Goal: Task Accomplishment & Management: Manage account settings

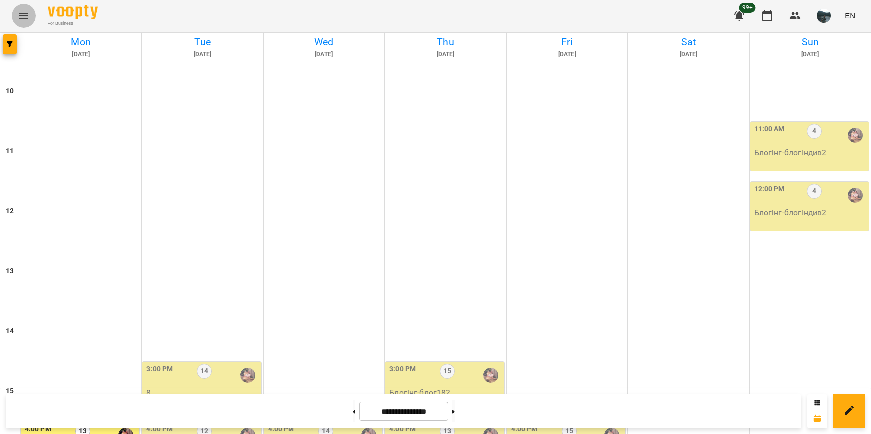
click at [31, 11] on button "Menu" at bounding box center [24, 16] width 24 height 24
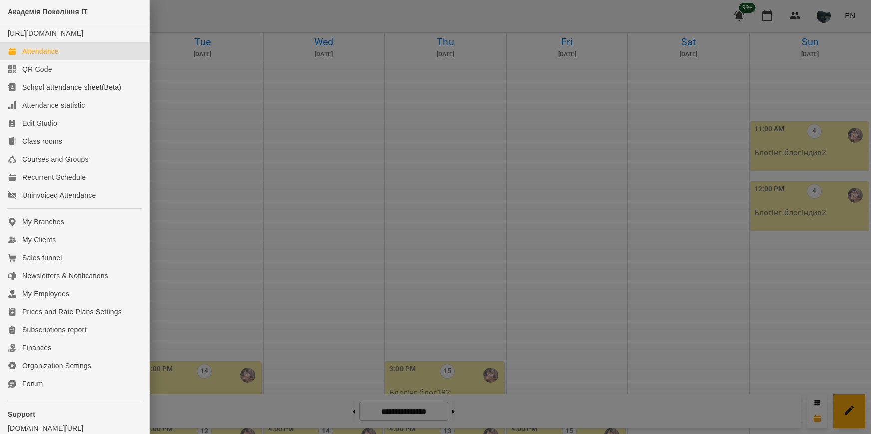
click at [323, 197] on div at bounding box center [435, 217] width 871 height 434
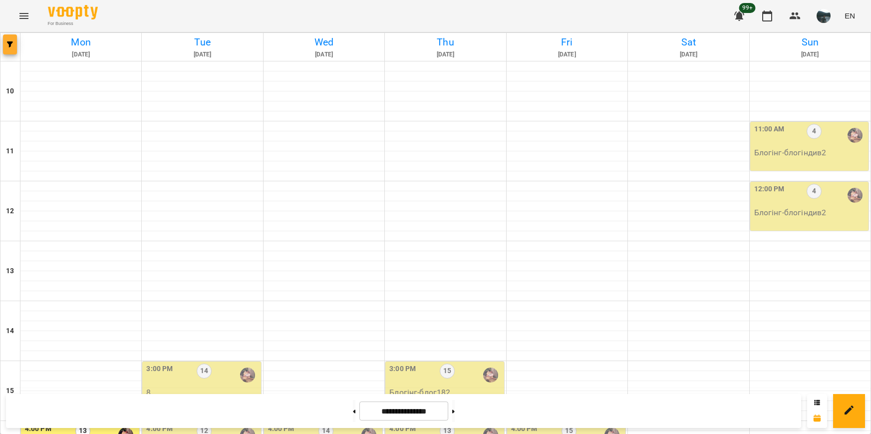
click at [10, 41] on icon "button" at bounding box center [10, 44] width 6 height 6
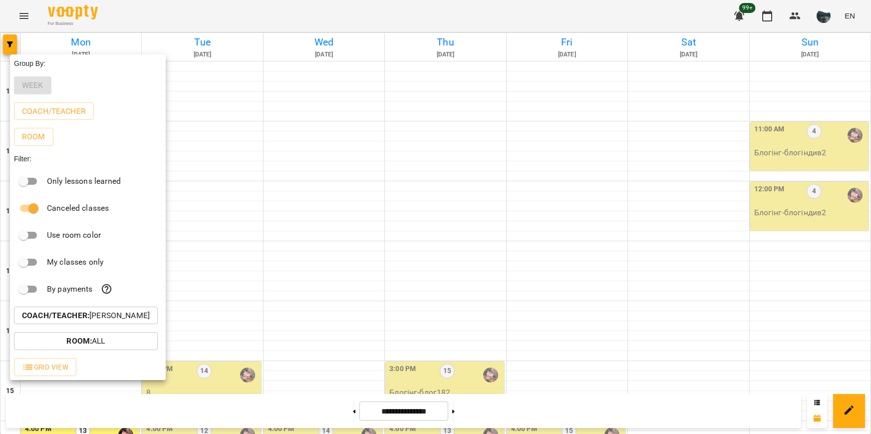
click at [91, 312] on p "Coach/Teacher : [PERSON_NAME]" at bounding box center [86, 315] width 128 height 12
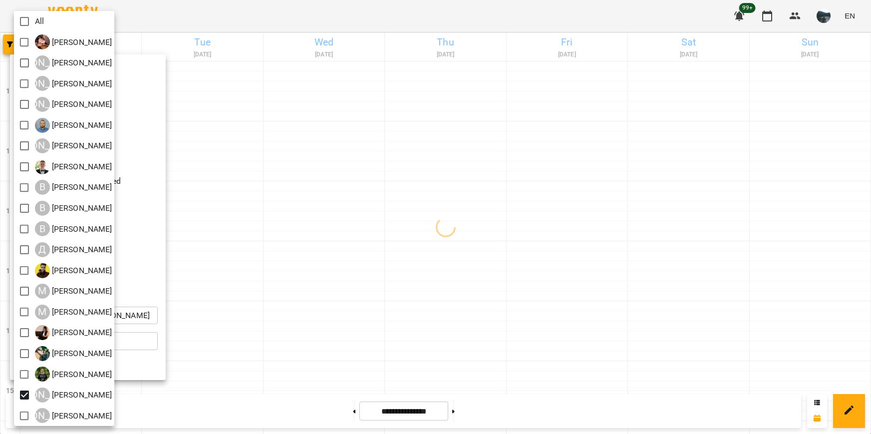
click at [272, 316] on div at bounding box center [435, 217] width 871 height 434
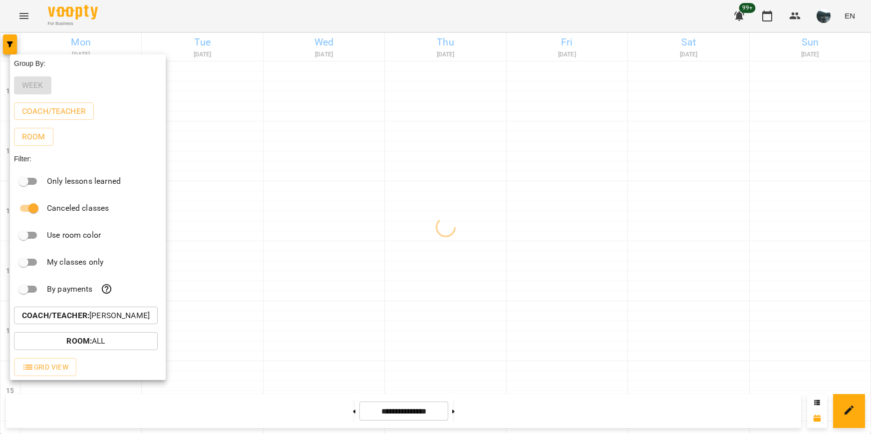
click at [282, 270] on div at bounding box center [435, 217] width 871 height 434
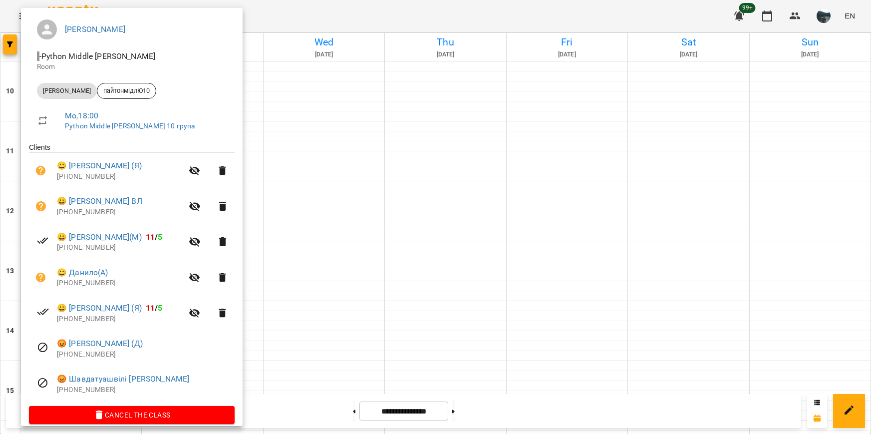
scroll to position [91, 0]
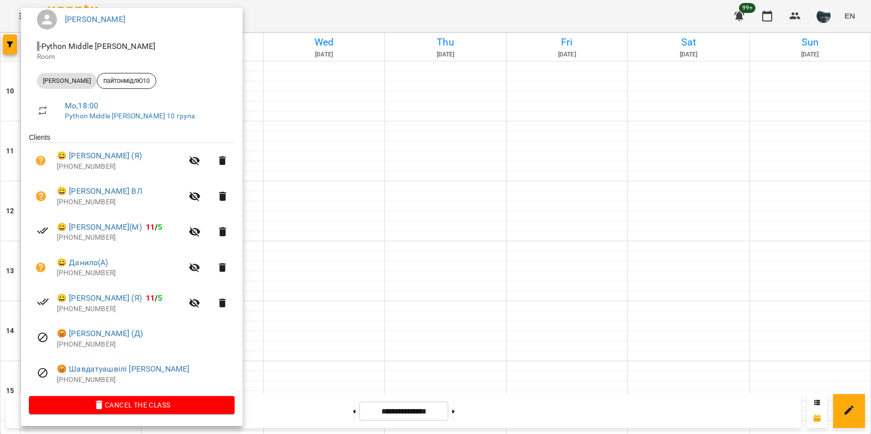
click at [9, 47] on div at bounding box center [435, 217] width 871 height 434
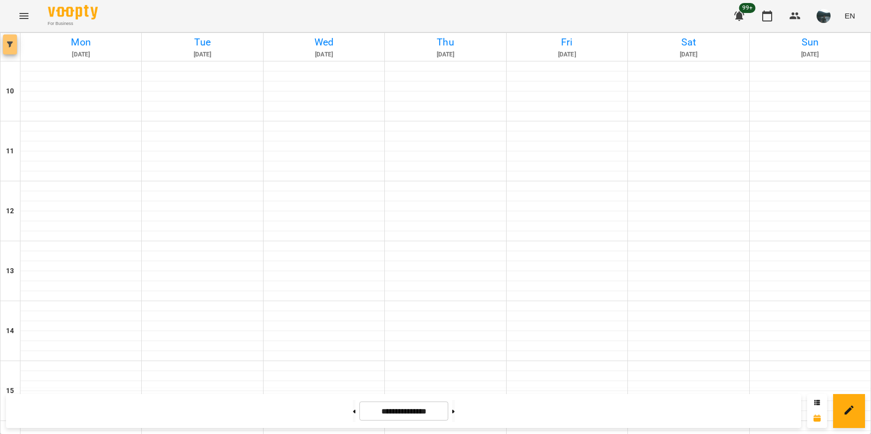
click at [9, 43] on icon "button" at bounding box center [10, 44] width 6 height 6
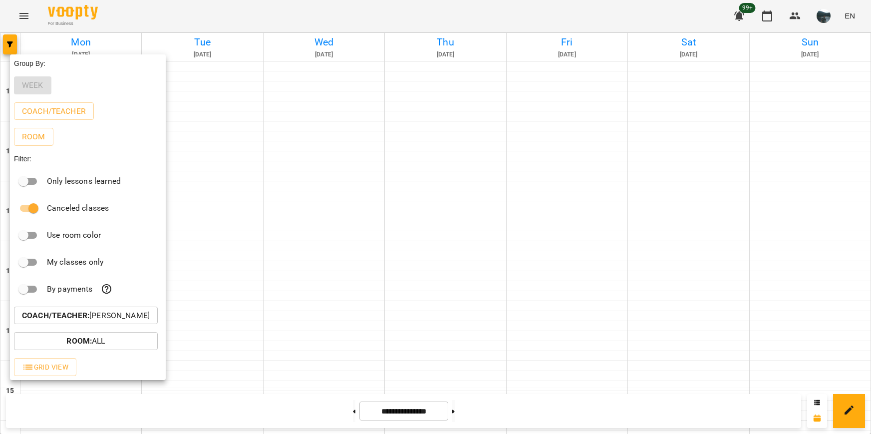
click at [83, 318] on b "Coach/Teacher :" at bounding box center [55, 314] width 67 height 9
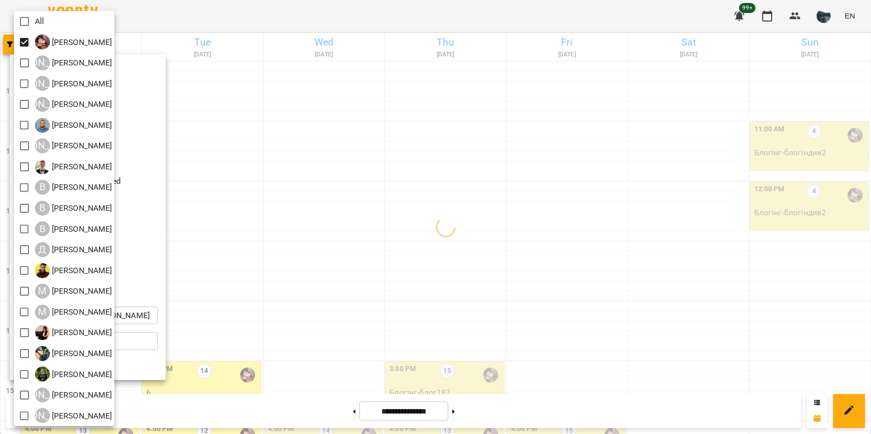
click at [338, 130] on div at bounding box center [435, 217] width 871 height 434
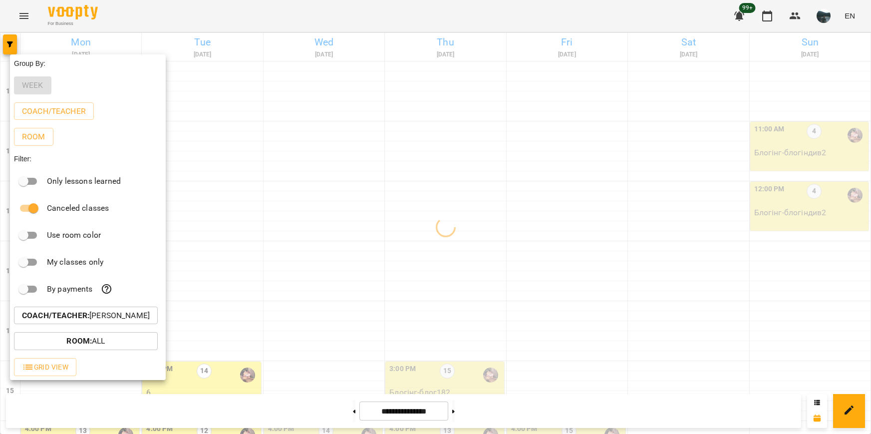
click at [376, 153] on div at bounding box center [435, 217] width 871 height 434
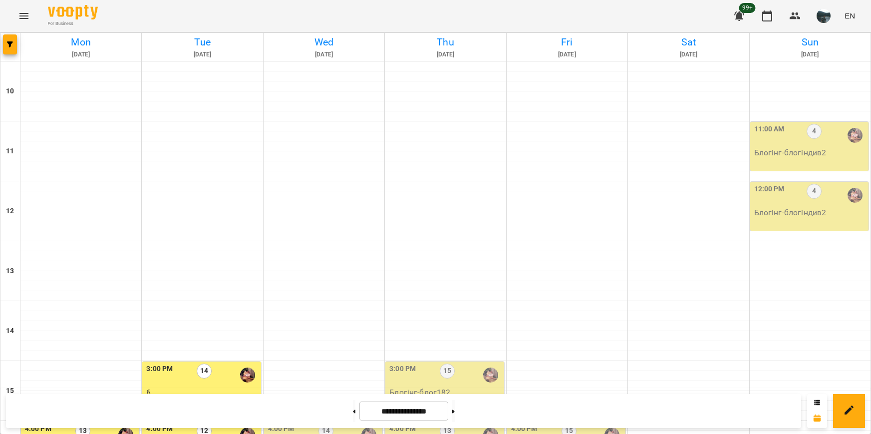
scroll to position [349, 0]
click at [23, 18] on icon "Menu" at bounding box center [23, 16] width 9 height 6
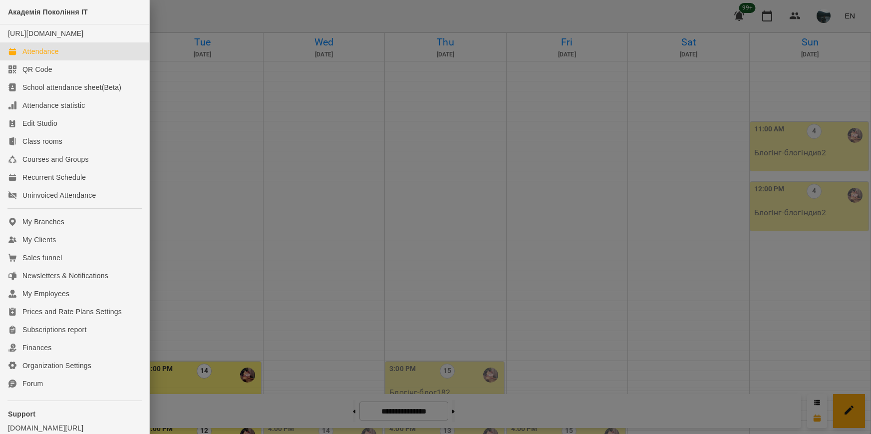
click at [358, 127] on div at bounding box center [435, 217] width 871 height 434
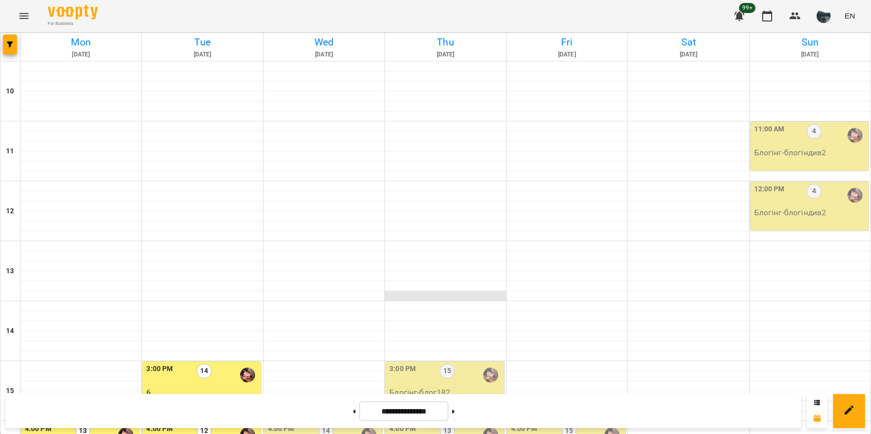
scroll to position [200, 0]
click at [229, 386] on p "6" at bounding box center [202, 392] width 112 height 12
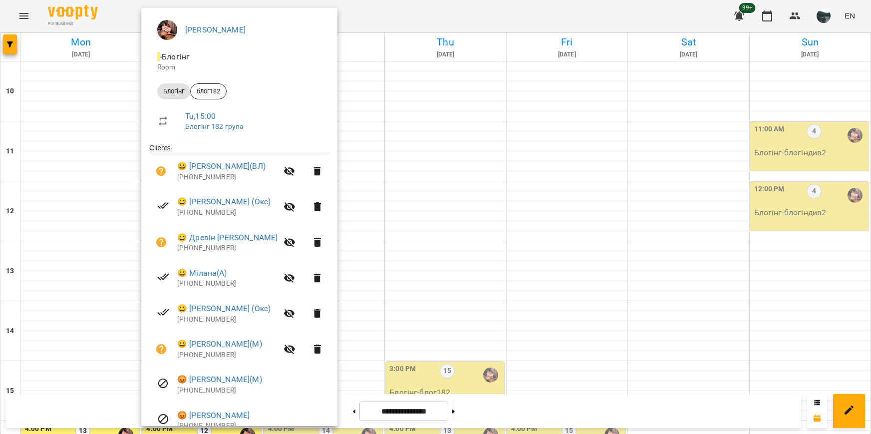
scroll to position [127, 0]
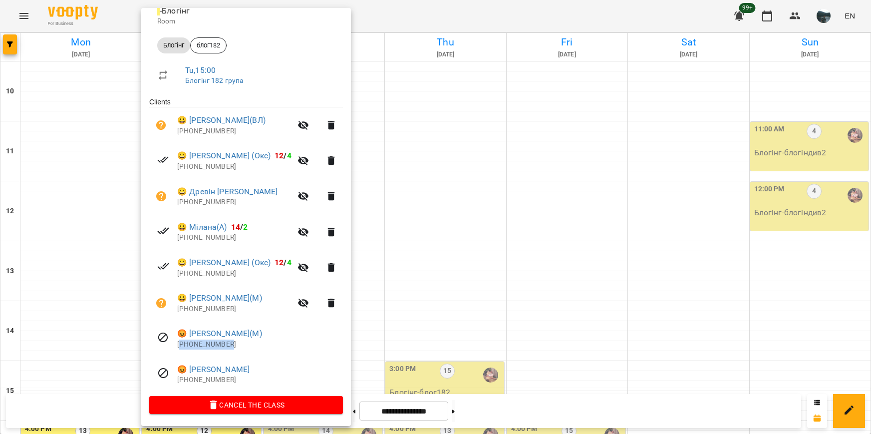
drag, startPoint x: 240, startPoint y: 342, endPoint x: 180, endPoint y: 344, distance: 59.4
click at [180, 344] on p "[PHONE_NUMBER]" at bounding box center [260, 344] width 166 height 10
copy p "380662811328"
click at [562, 172] on div at bounding box center [435, 217] width 871 height 434
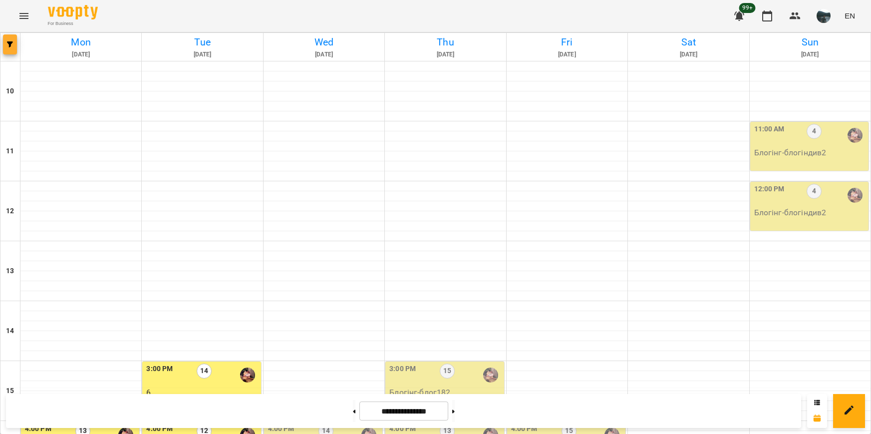
click at [9, 38] on button "button" at bounding box center [10, 44] width 14 height 20
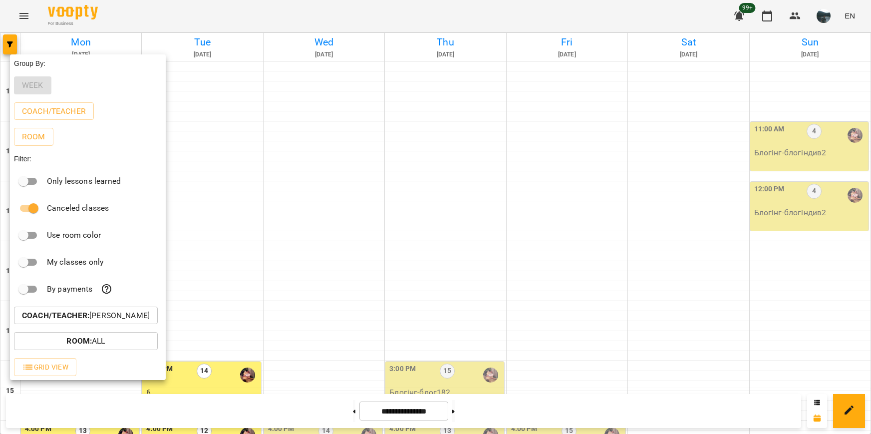
click at [91, 321] on p "Coach/Teacher : [PERSON_NAME]" at bounding box center [86, 315] width 128 height 12
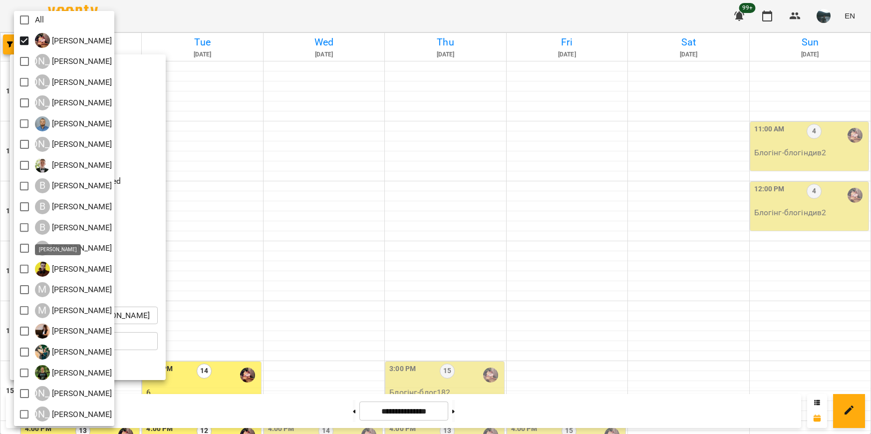
scroll to position [2, 0]
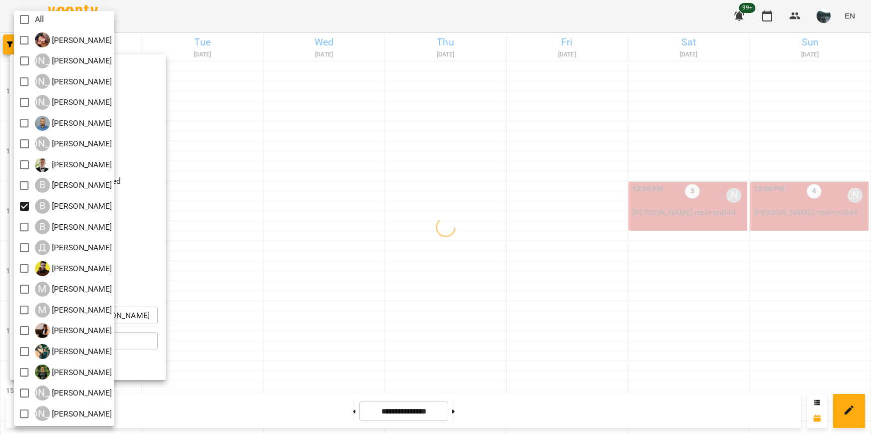
click at [239, 230] on div at bounding box center [435, 217] width 871 height 434
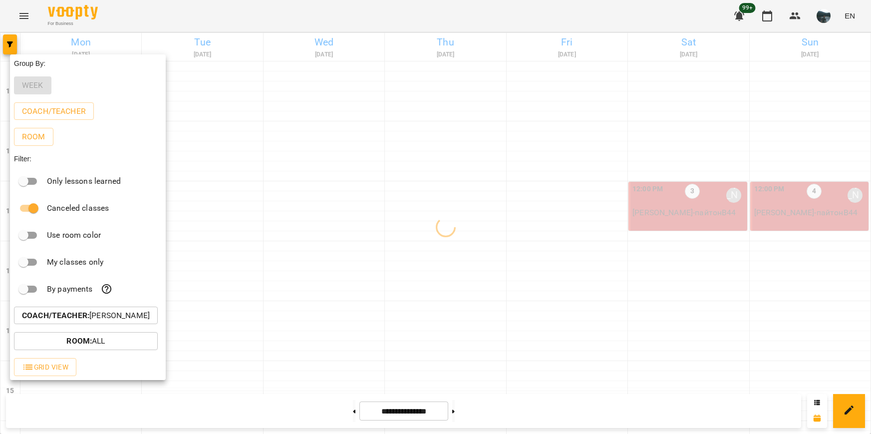
click at [348, 283] on div at bounding box center [435, 217] width 871 height 434
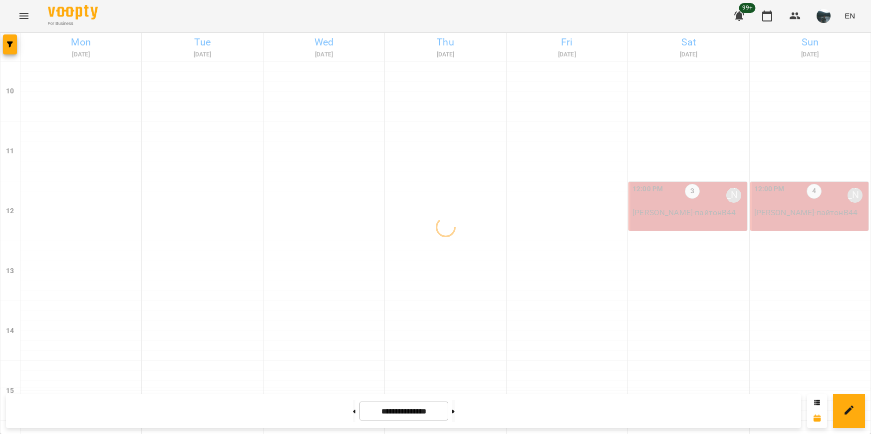
scroll to position [451, 0]
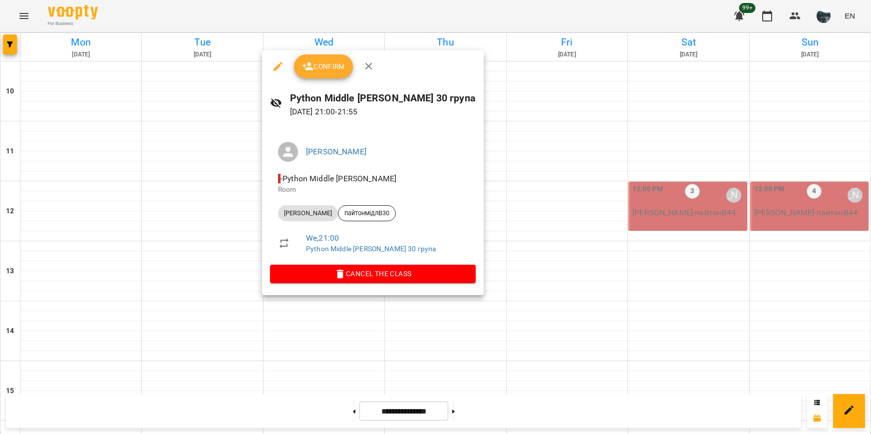
click at [42, 289] on div at bounding box center [435, 217] width 871 height 434
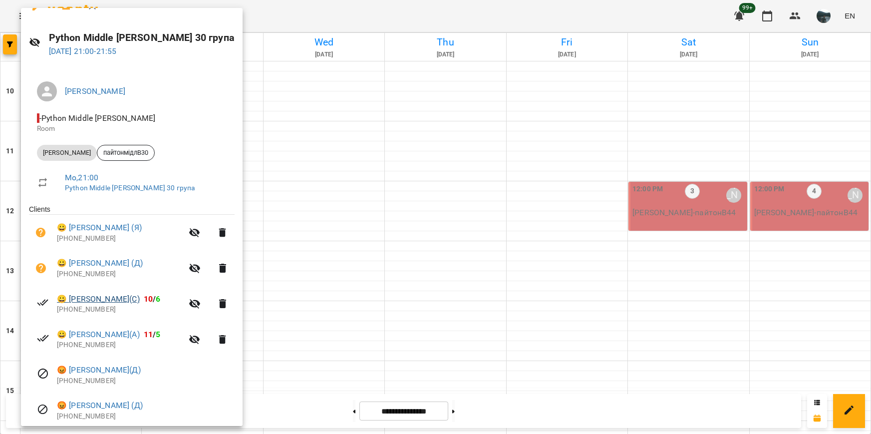
scroll to position [91, 0]
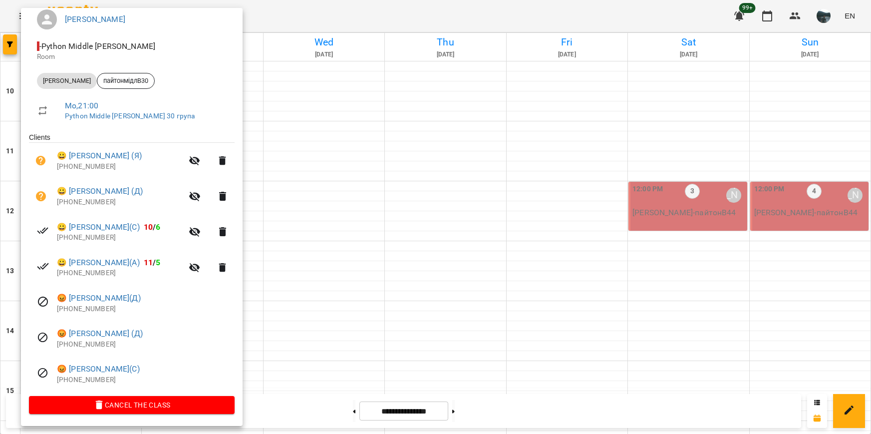
click at [387, 346] on div at bounding box center [435, 217] width 871 height 434
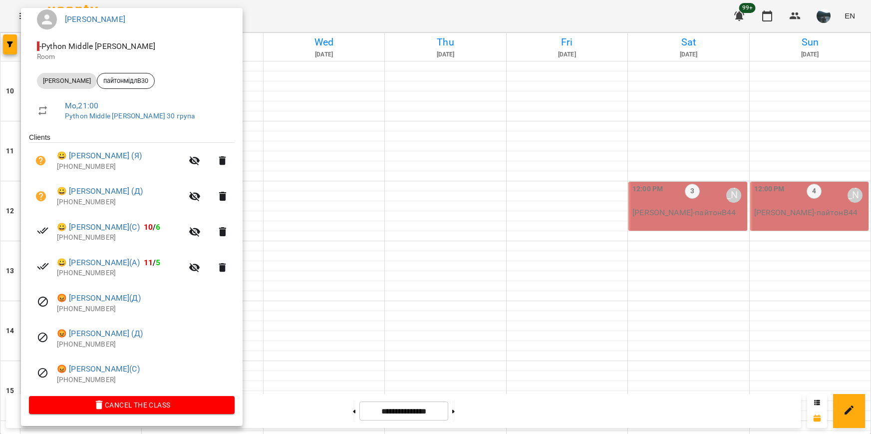
click at [322, 345] on div at bounding box center [435, 217] width 871 height 434
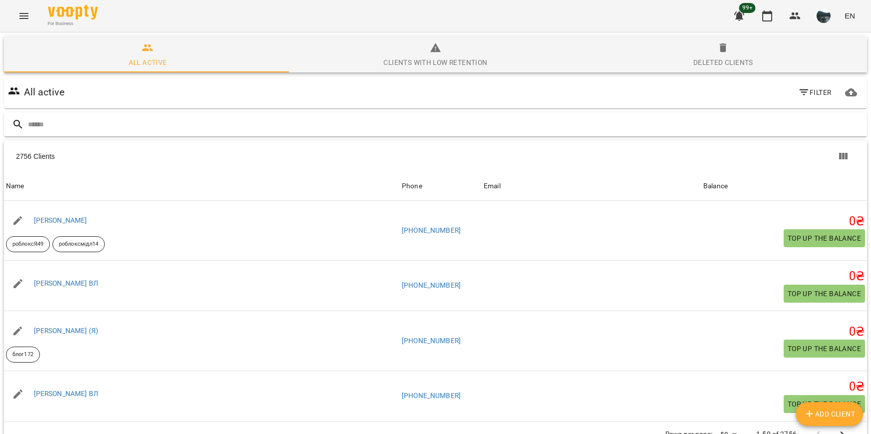
click at [50, 129] on input "text" at bounding box center [445, 124] width 835 height 16
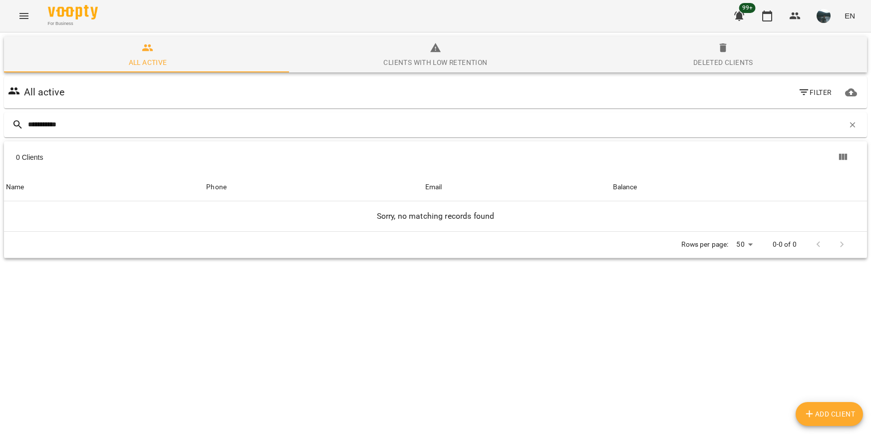
click at [811, 85] on button "Filter" at bounding box center [814, 92] width 41 height 18
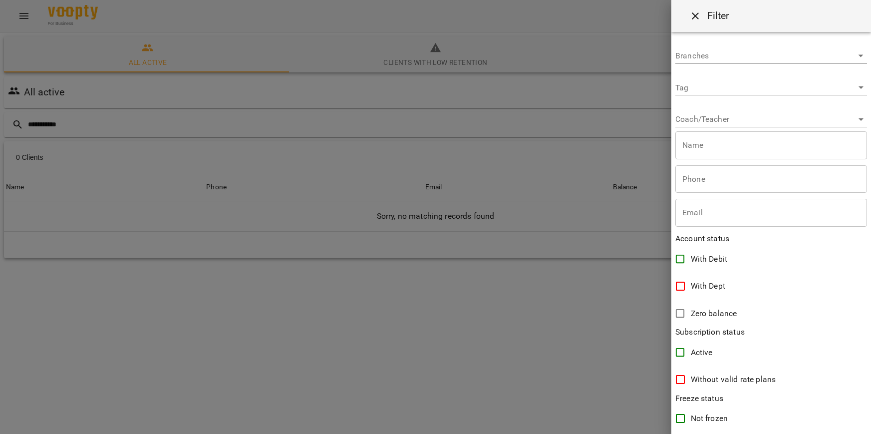
click at [606, 131] on div at bounding box center [435, 217] width 871 height 434
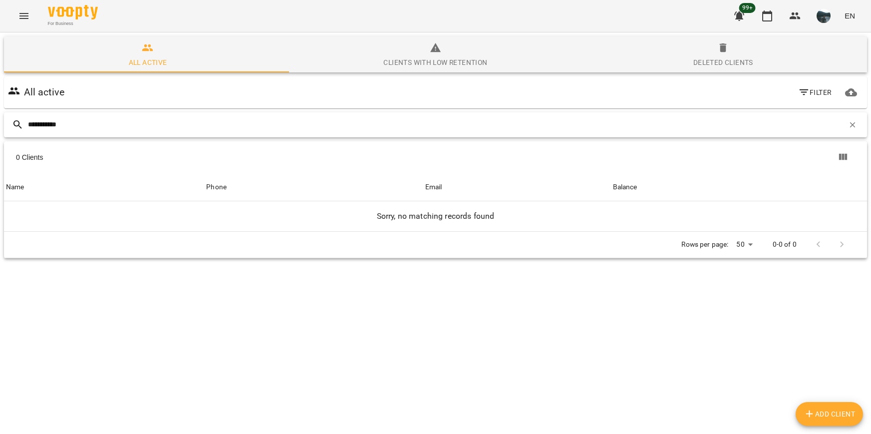
click at [234, 117] on input "**********" at bounding box center [436, 124] width 816 height 16
drag, startPoint x: 75, startPoint y: 124, endPoint x: -9, endPoint y: 117, distance: 84.1
click at [0, 117] on html "**********" at bounding box center [435, 166] width 871 height 332
click at [111, 128] on input "**********" at bounding box center [436, 124] width 816 height 16
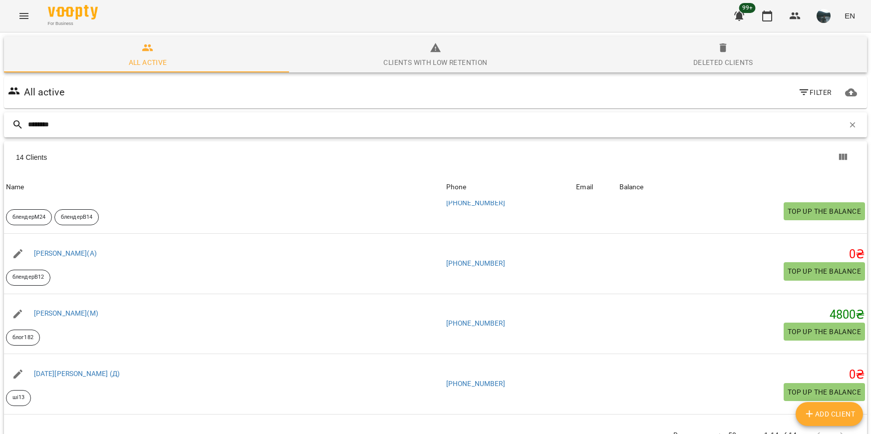
scroll to position [499, 0]
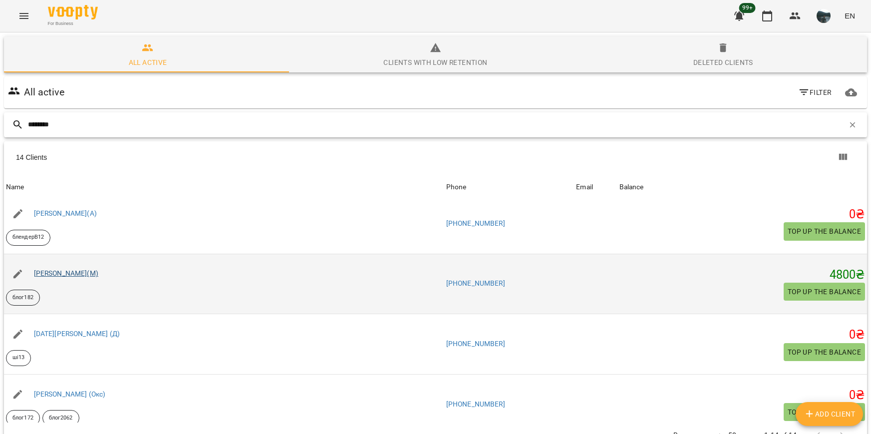
type input "********"
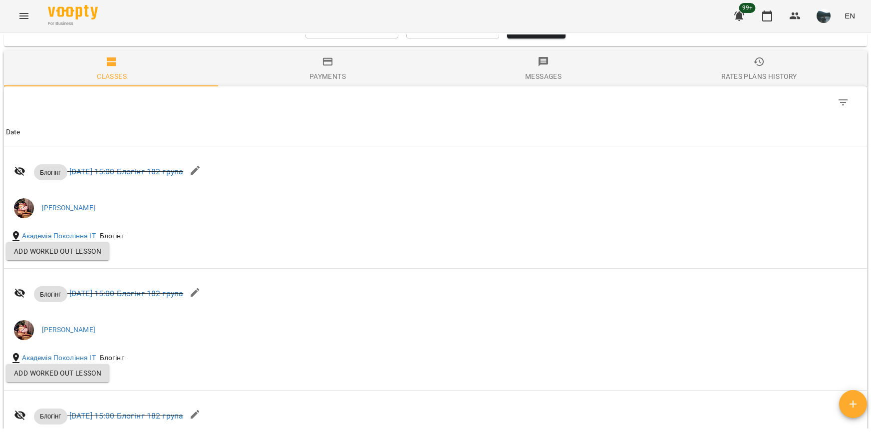
scroll to position [668, 0]
